Goal: Navigation & Orientation: Find specific page/section

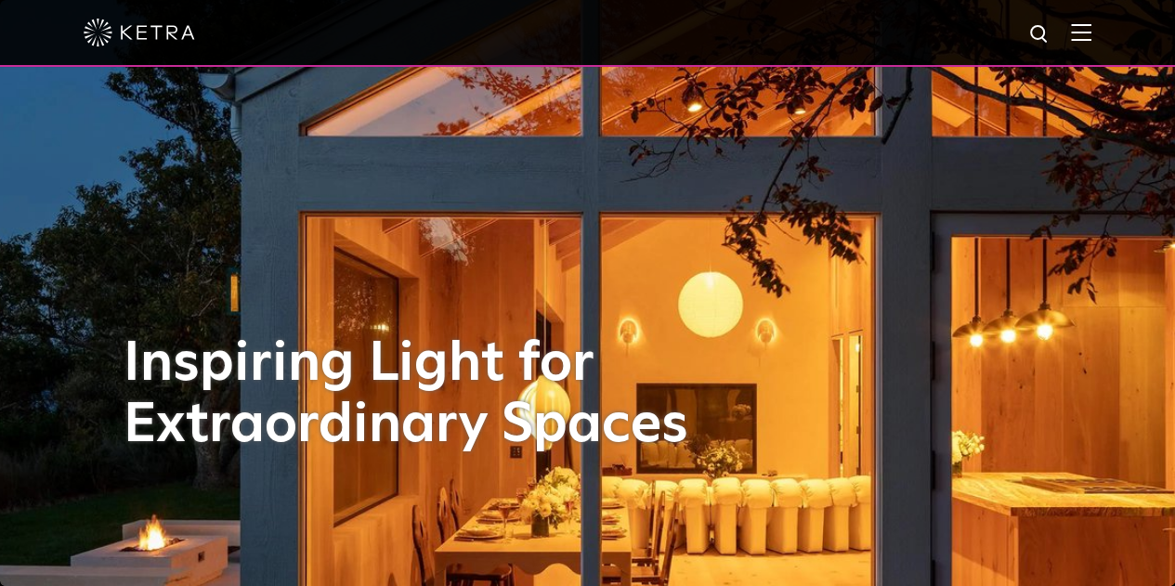
scroll to position [201, 0]
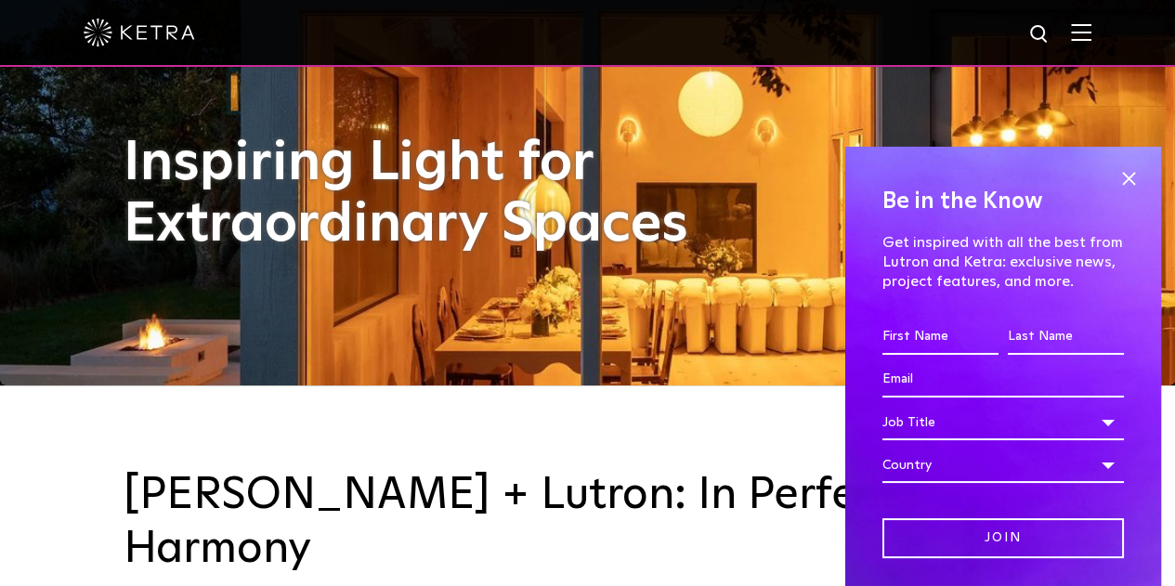
click at [1092, 26] on img at bounding box center [1081, 32] width 20 height 18
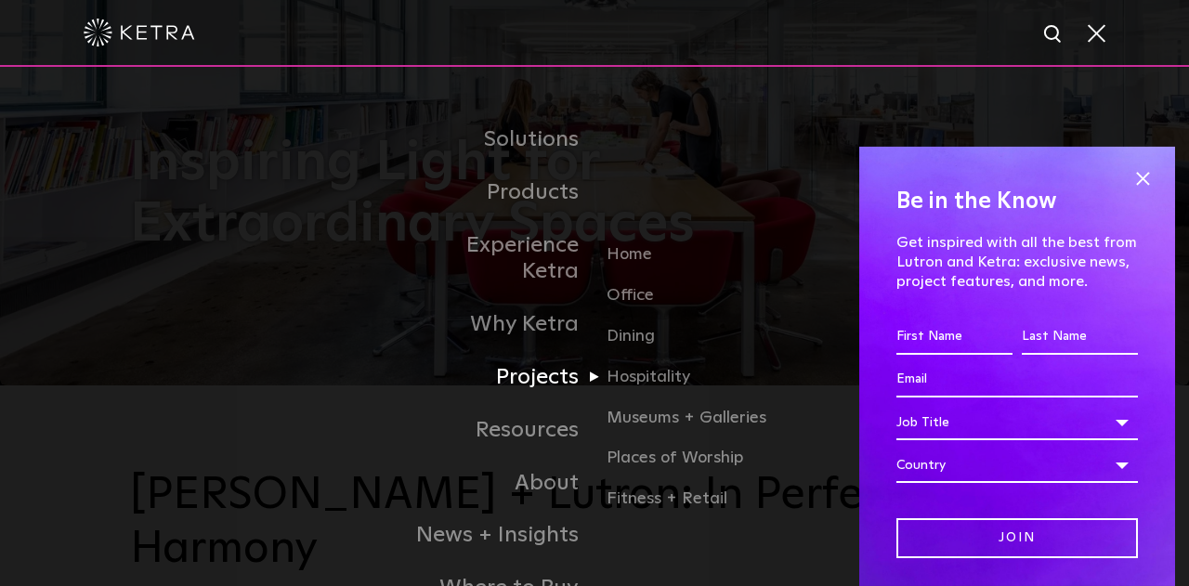
click at [537, 356] on link "Projects" at bounding box center [499, 377] width 190 height 53
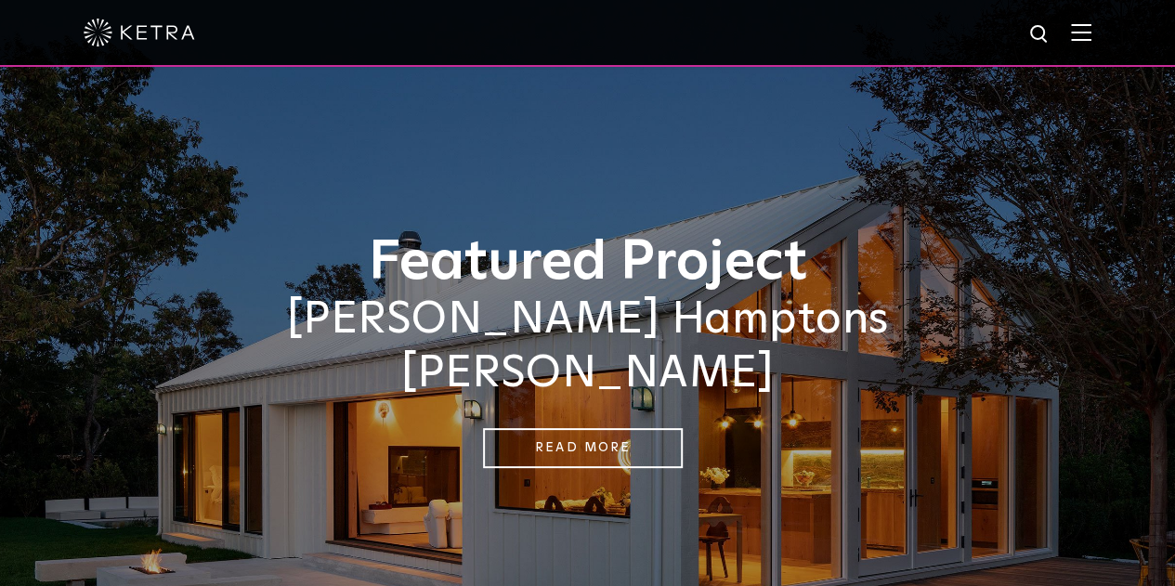
click at [1092, 49] on div at bounding box center [588, 32] width 1008 height 65
click at [1092, 46] on div at bounding box center [588, 32] width 1008 height 65
click at [1092, 37] on img at bounding box center [1081, 32] width 20 height 18
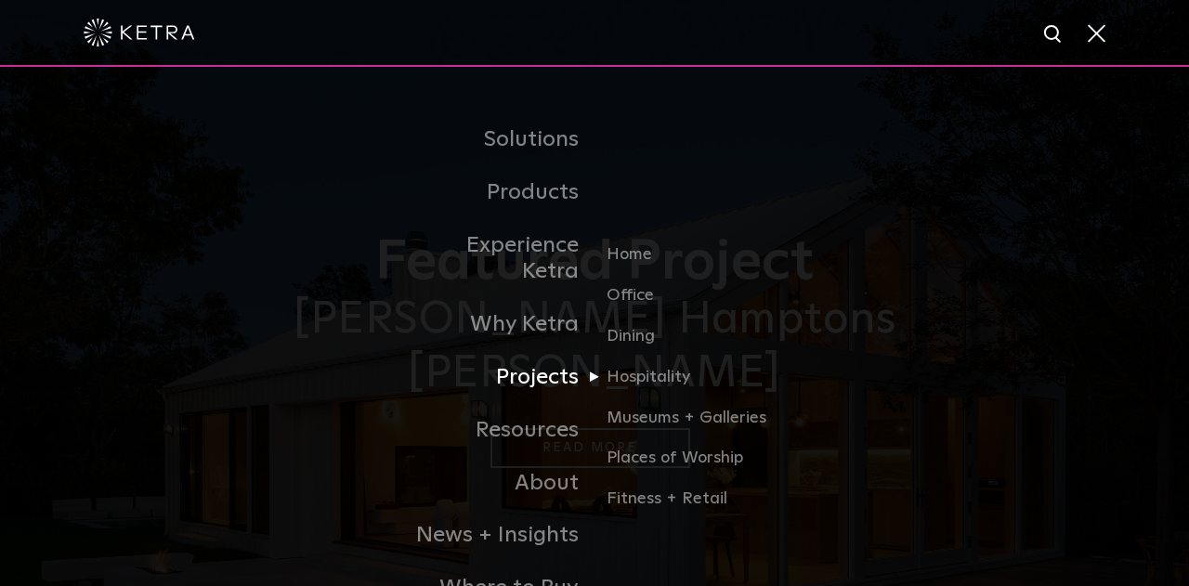
click at [539, 360] on link "Projects" at bounding box center [499, 377] width 190 height 53
